Goal: Information Seeking & Learning: Learn about a topic

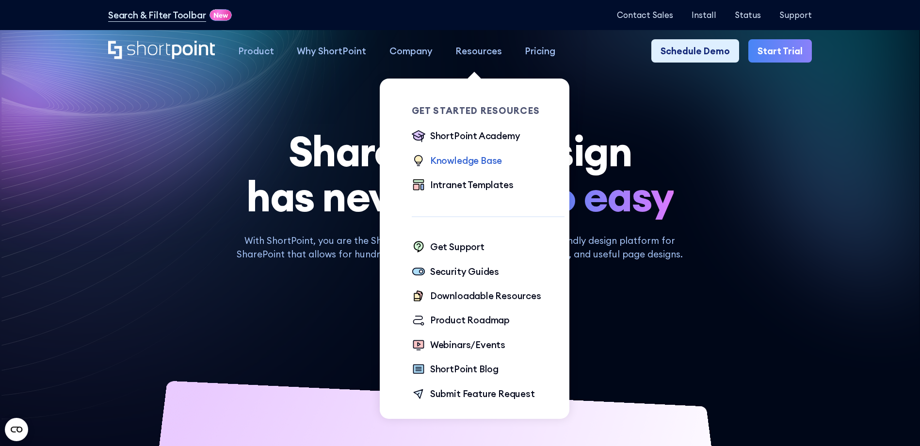
click at [452, 163] on div "Knowledge Base" at bounding box center [466, 161] width 72 height 14
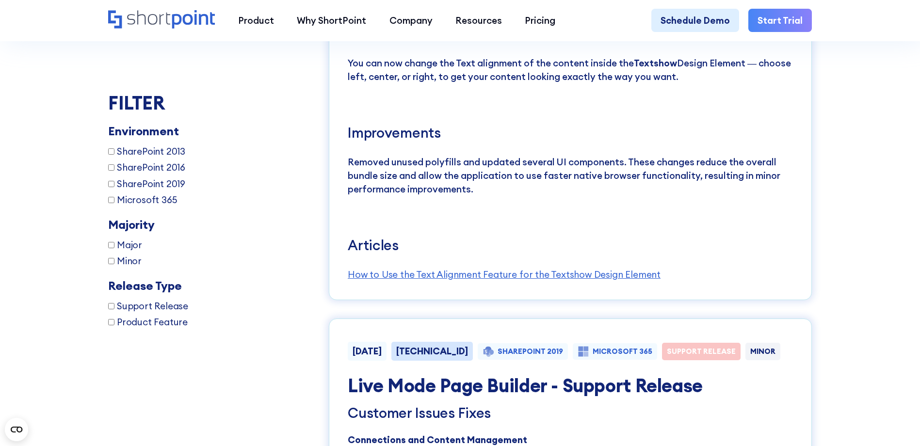
scroll to position [1988, 0]
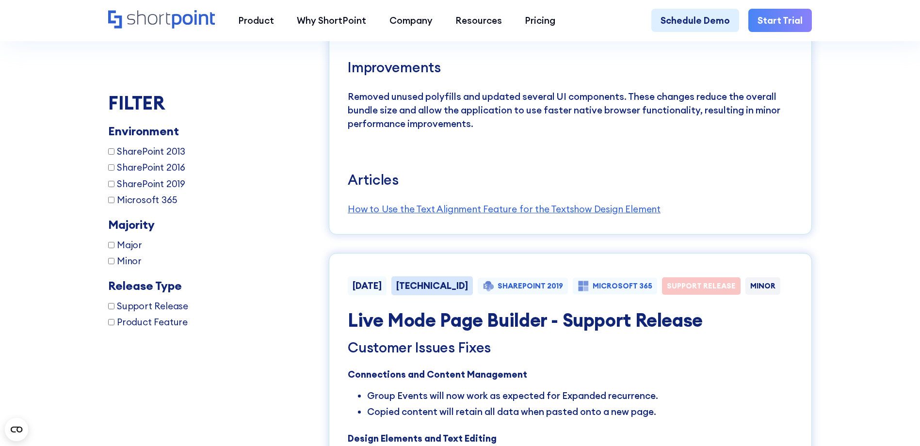
click at [109, 185] on input "SharePoint 2019" at bounding box center [111, 184] width 6 height 6
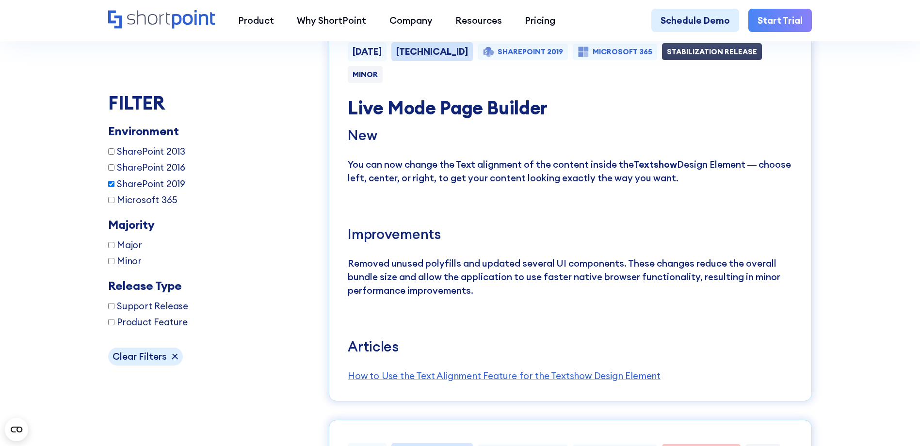
scroll to position [1798, 0]
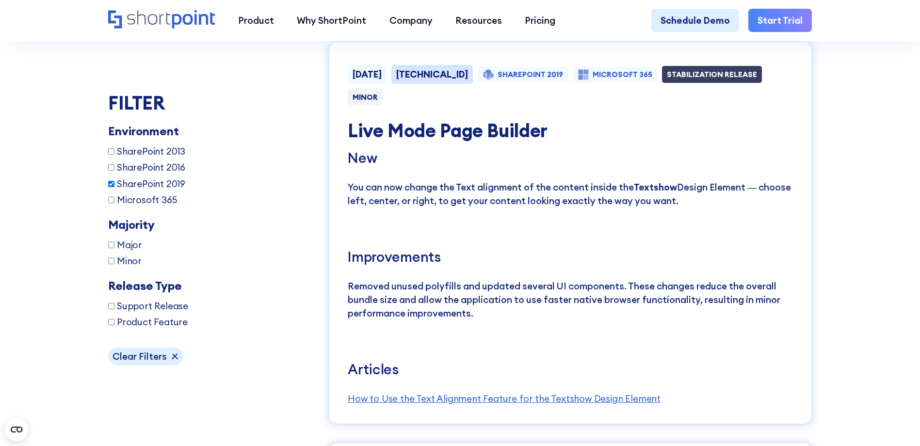
click at [108, 186] on input "SharePoint 2019" at bounding box center [111, 184] width 6 height 6
checkbox input "false"
click at [108, 203] on input "Microsoft 365" at bounding box center [111, 200] width 6 height 6
checkbox input "true"
click at [109, 187] on input "SharePoint 2019" at bounding box center [111, 184] width 6 height 6
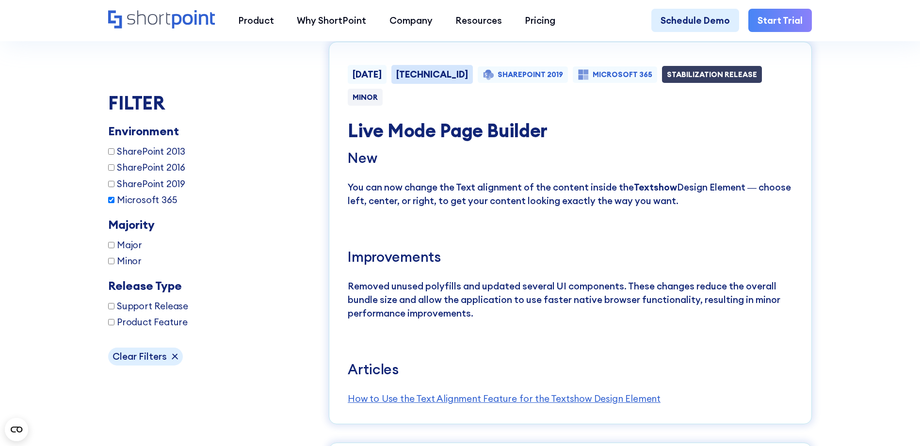
checkbox input "true"
click at [109, 203] on input "Microsoft 365" at bounding box center [111, 200] width 6 height 6
checkbox input "false"
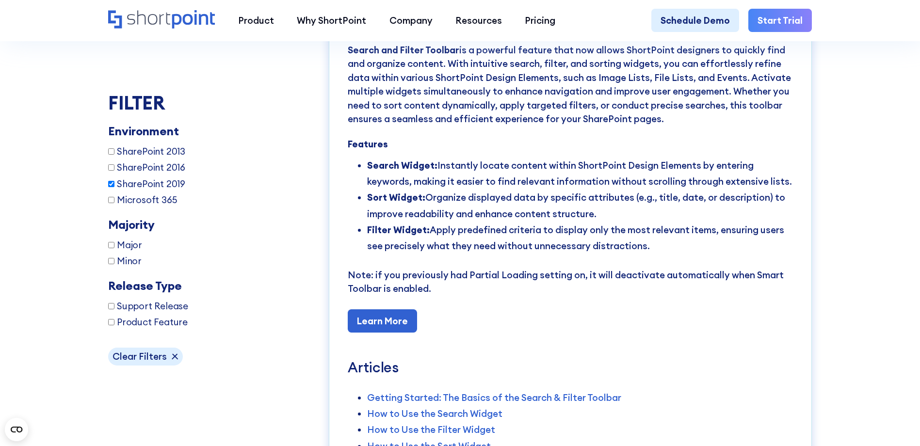
scroll to position [5193, 0]
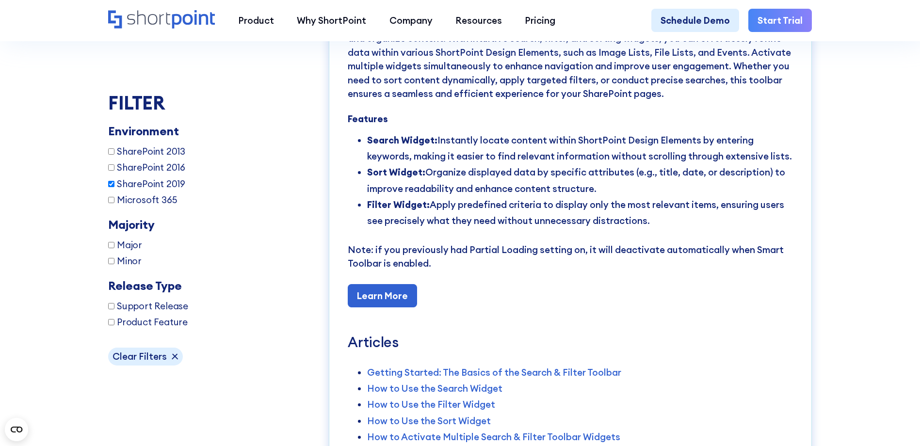
click at [108, 248] on input "Major" at bounding box center [111, 245] width 6 height 6
checkbox input "true"
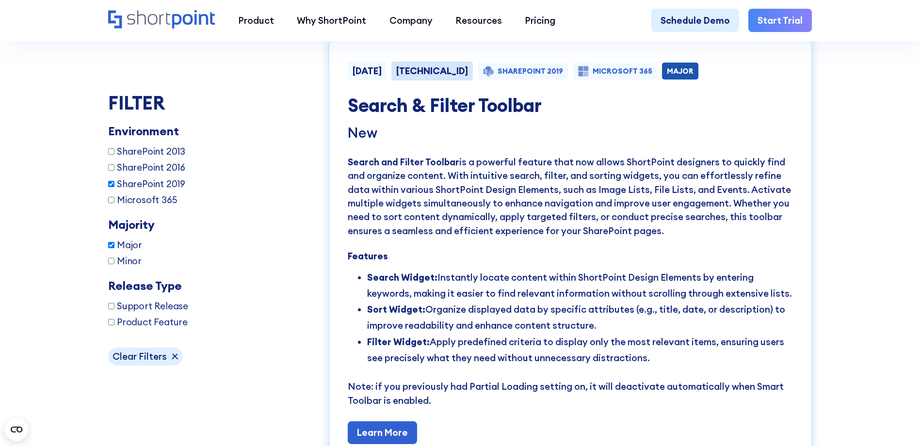
scroll to position [1798, 0]
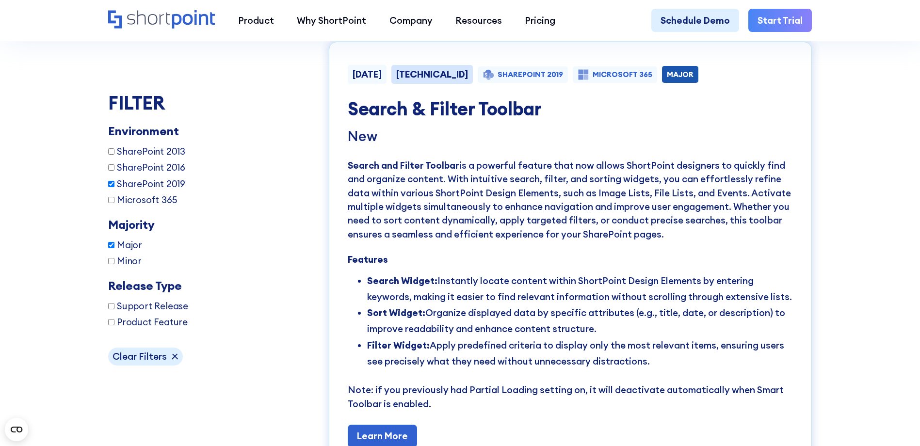
click at [109, 248] on input "Support Release" at bounding box center [111, 245] width 6 height 6
checkbox input "true"
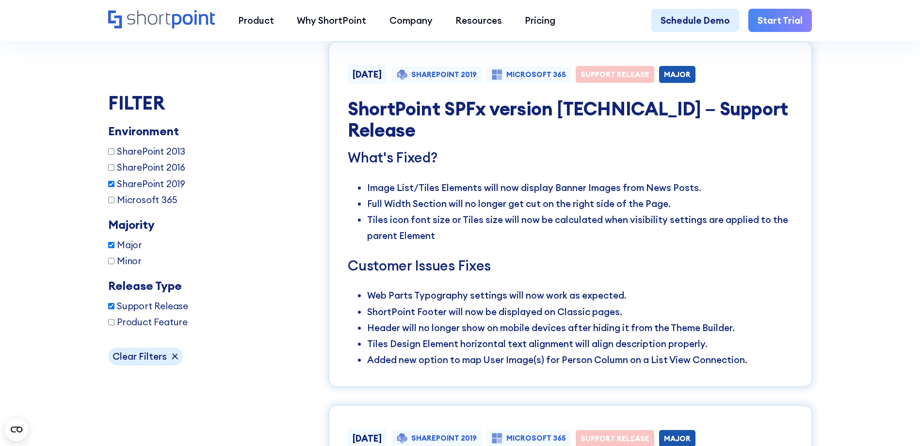
click at [108, 155] on input "Product Feature" at bounding box center [111, 151] width 6 height 6
checkbox input "true"
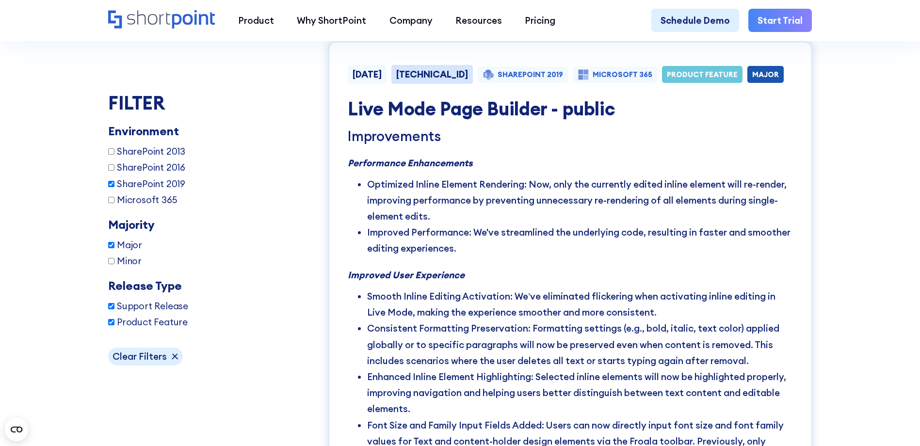
click at [110, 248] on input "Support Release" at bounding box center [111, 245] width 6 height 6
checkbox input "false"
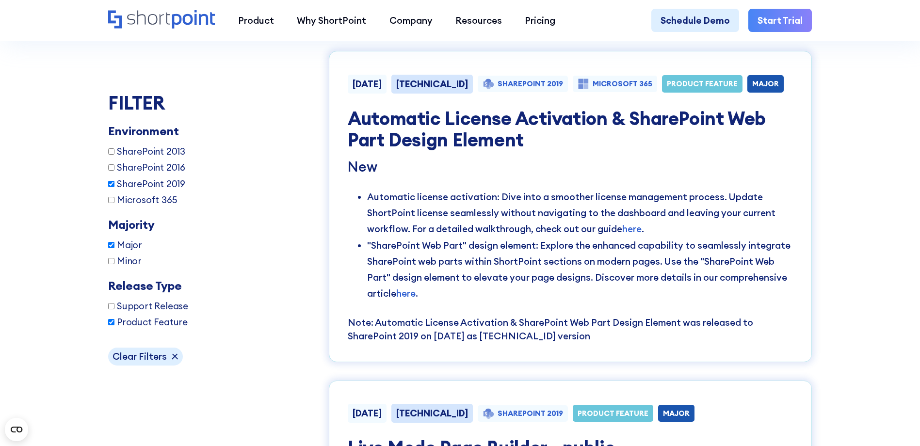
scroll to position [3059, 0]
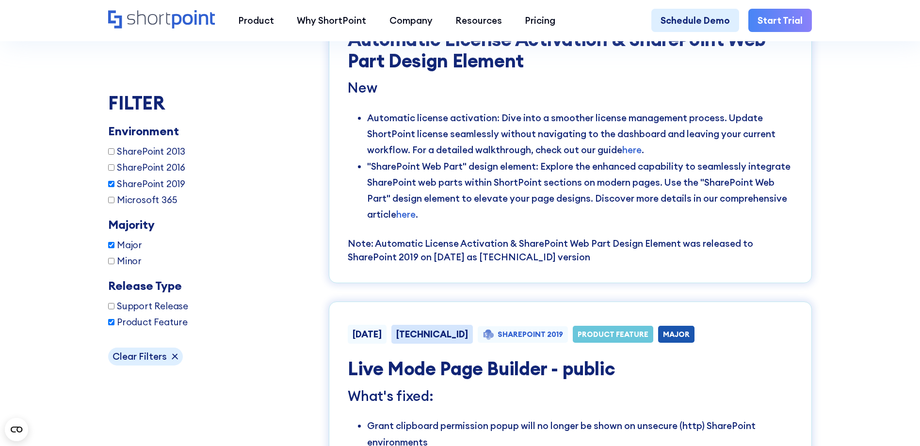
click at [396, 220] on link "here" at bounding box center [405, 214] width 19 height 12
